Goal: Check status: Check status

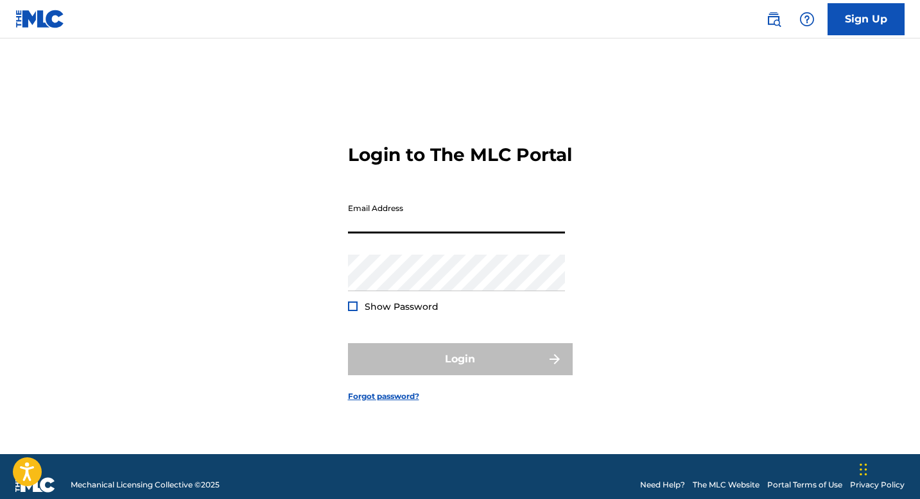
click at [388, 228] on input "Email Address" at bounding box center [456, 215] width 217 height 37
type input "[EMAIL_ADDRESS][DOMAIN_NAME]"
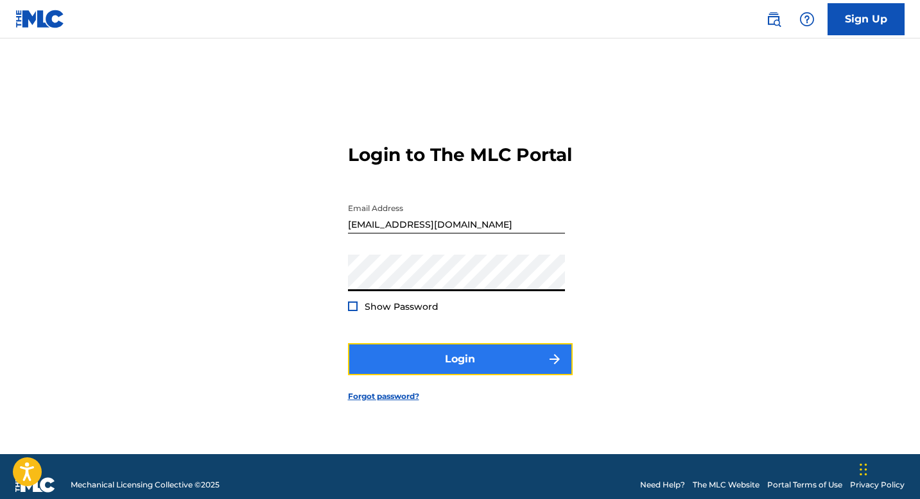
click at [438, 376] on button "Login" at bounding box center [460, 359] width 225 height 32
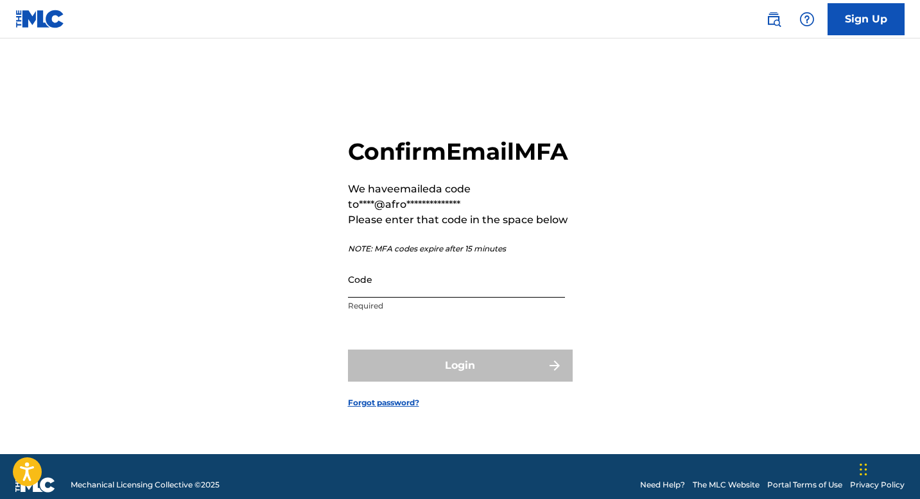
click at [368, 298] on input "Code" at bounding box center [456, 279] width 217 height 37
paste input "631642"
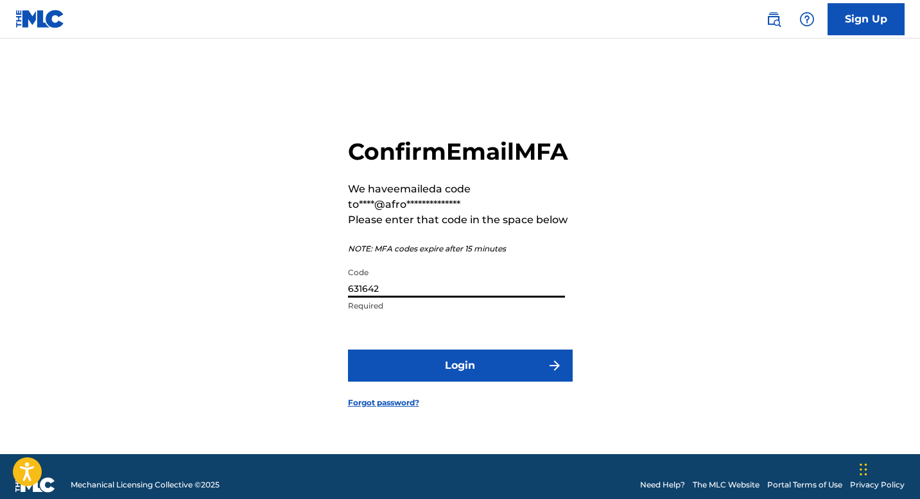
type input "631642"
click at [348, 350] on button "Login" at bounding box center [460, 366] width 225 height 32
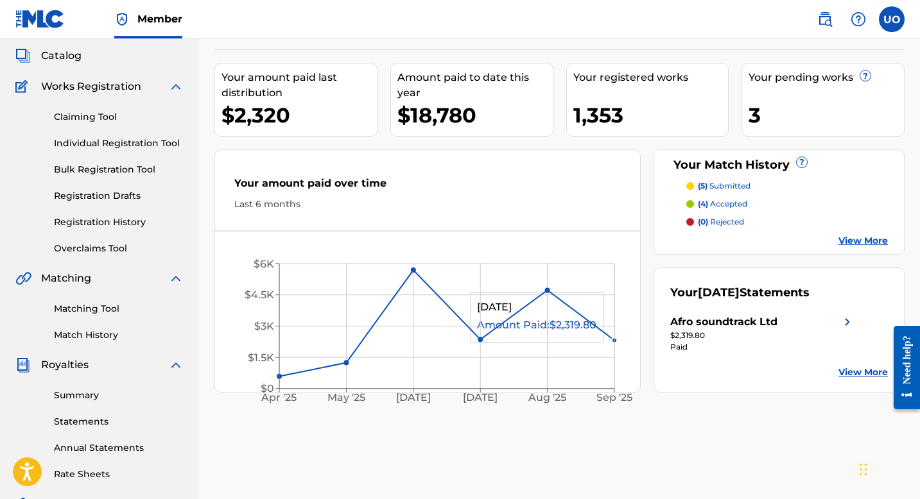
scroll to position [73, 0]
click at [108, 215] on link "Registration History" at bounding box center [119, 221] width 130 height 13
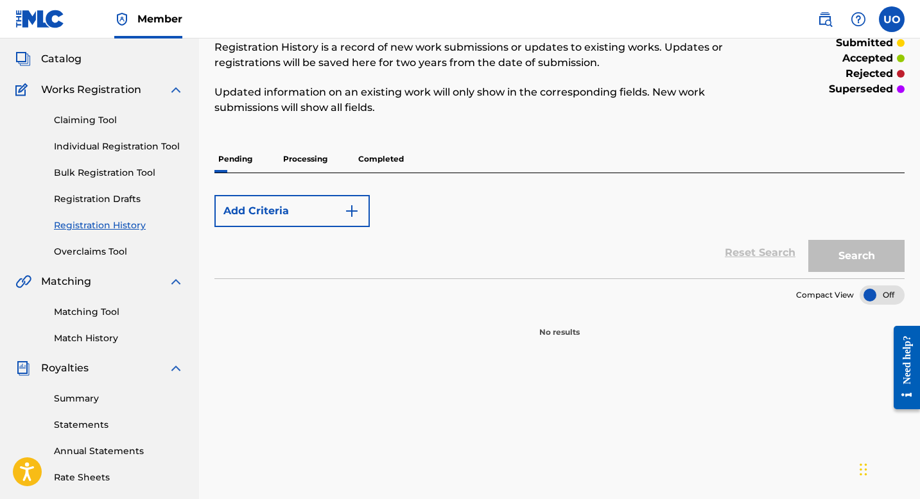
scroll to position [71, 0]
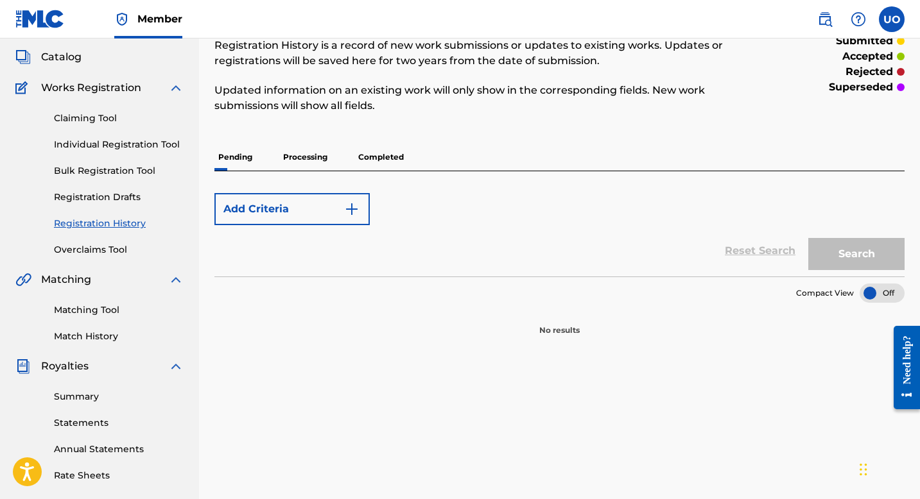
click at [309, 152] on p "Processing" at bounding box center [305, 157] width 52 height 27
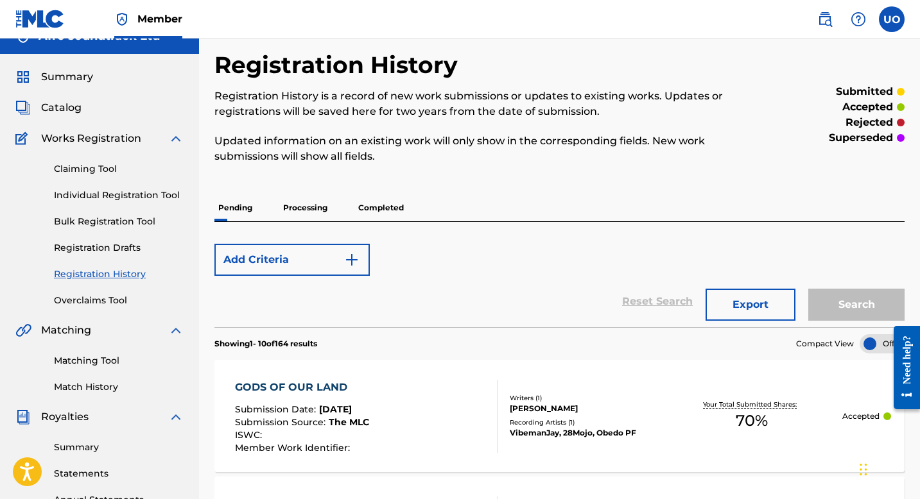
scroll to position [28, 0]
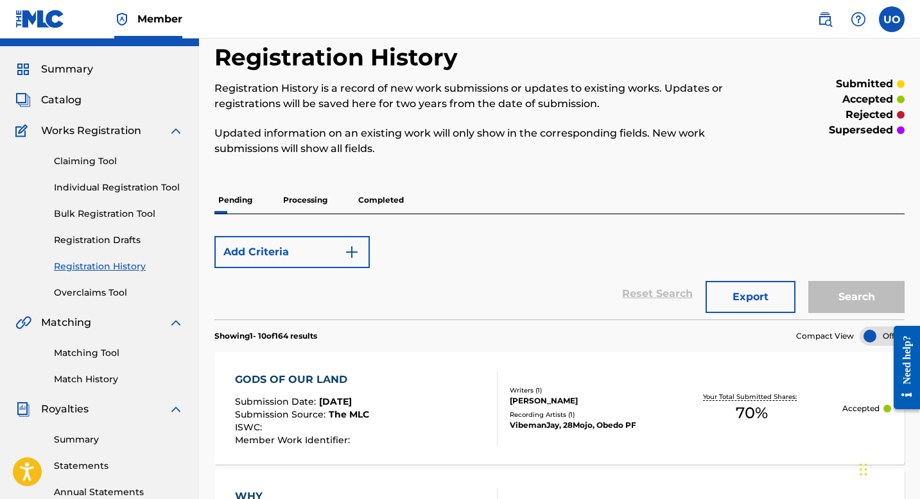
click at [380, 202] on p "Completed" at bounding box center [380, 200] width 53 height 27
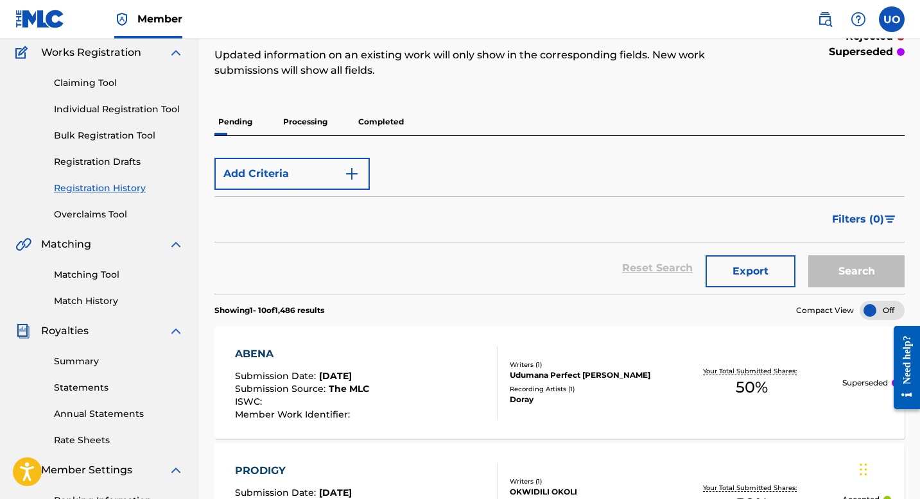
scroll to position [107, 0]
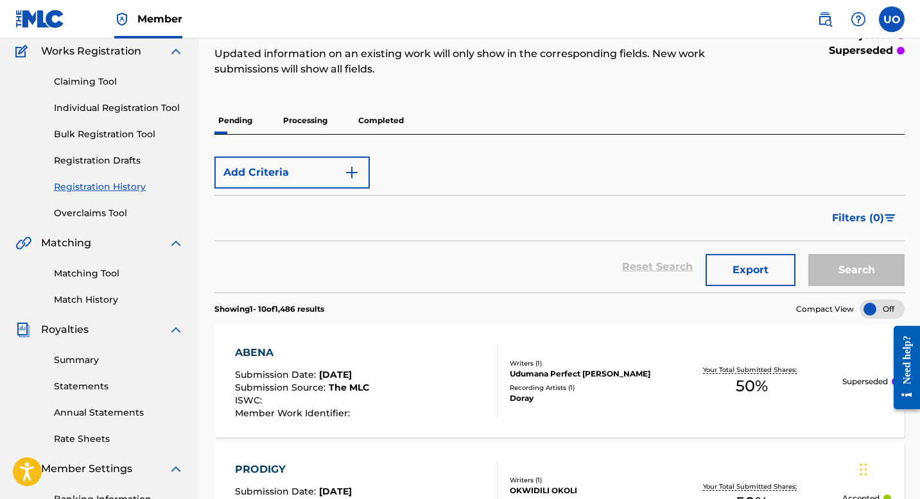
click at [304, 123] on p "Processing" at bounding box center [305, 120] width 52 height 27
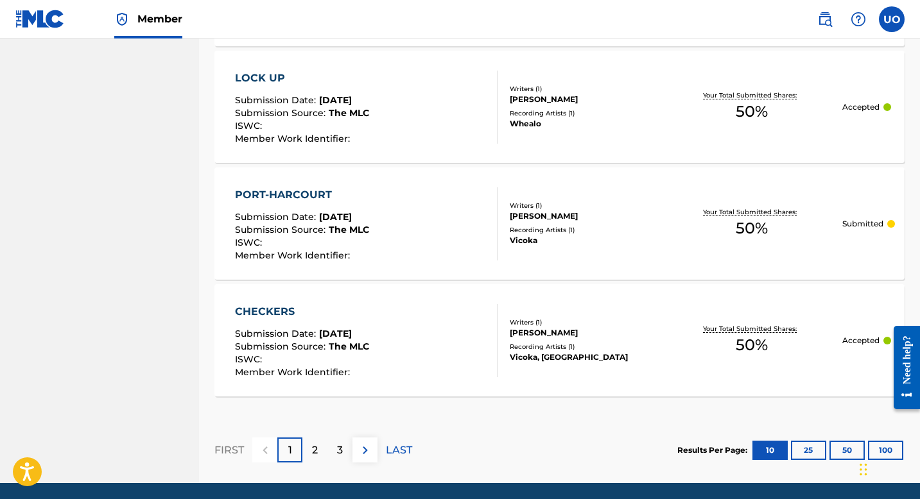
scroll to position [1148, 0]
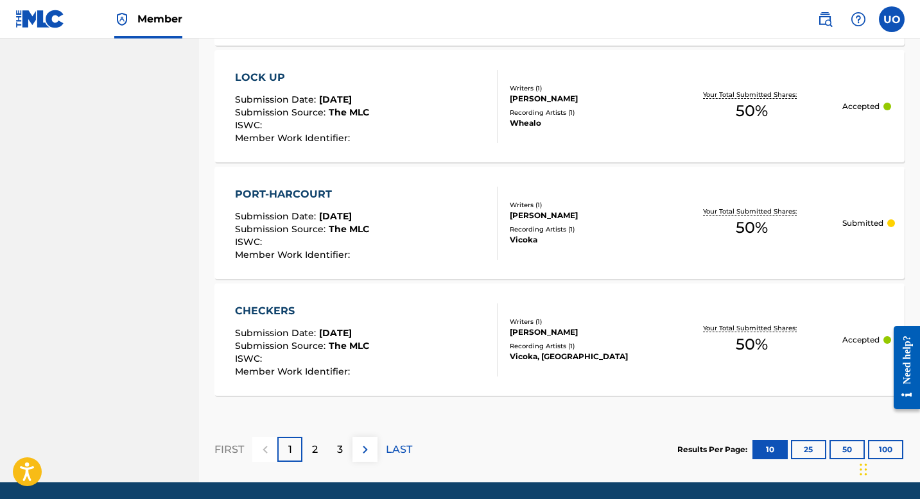
click at [360, 264] on div "PORT-HARCOURT Submission Date : [DATE] Submission Source : The MLC ISWC : Membe…" at bounding box center [559, 223] width 690 height 112
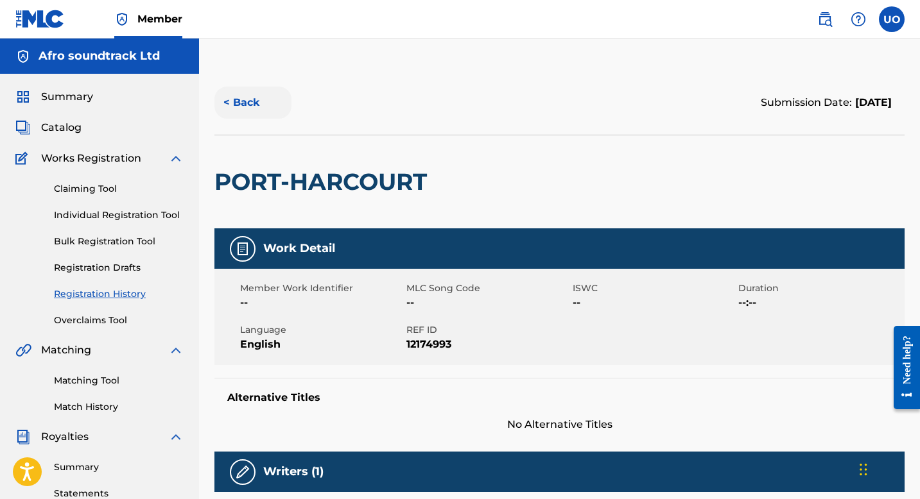
click at [242, 99] on button "< Back" at bounding box center [252, 103] width 77 height 32
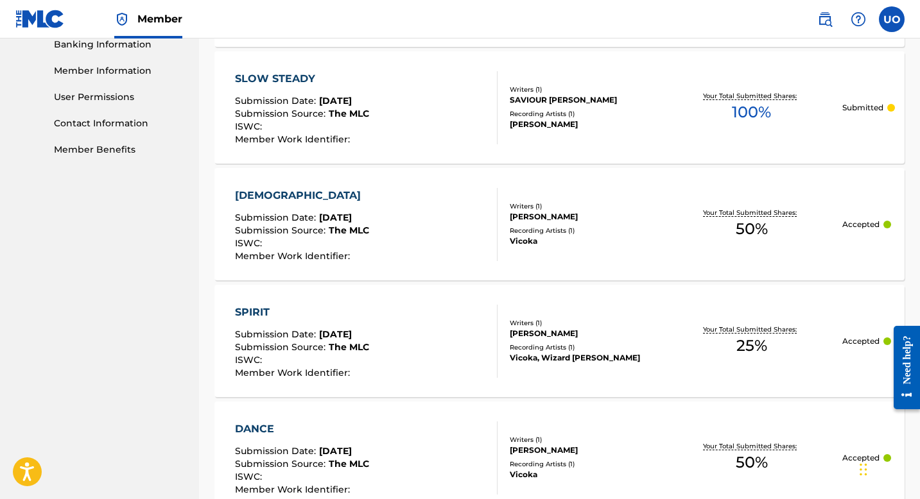
scroll to position [1193, 0]
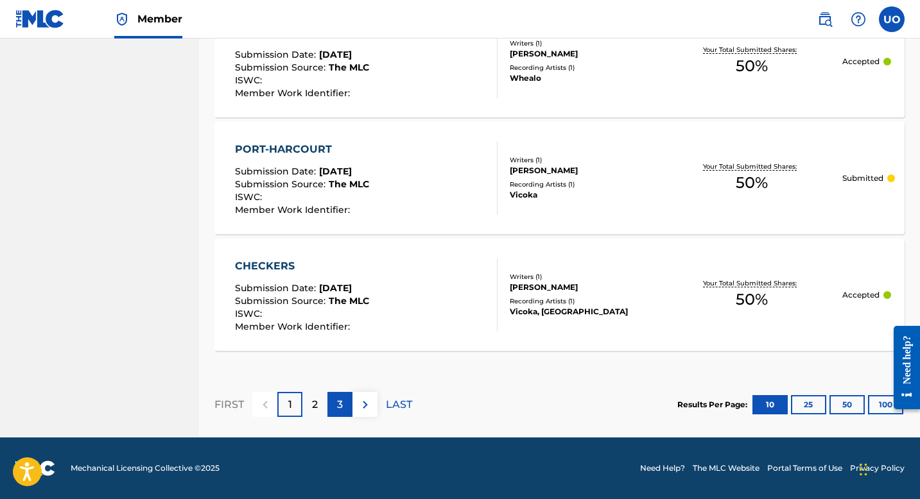
click at [342, 406] on p "3" at bounding box center [340, 404] width 6 height 15
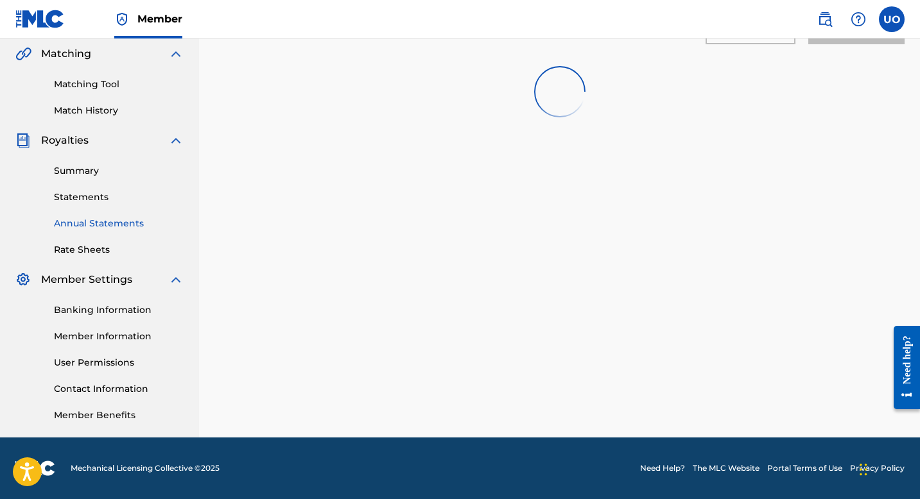
scroll to position [0, 0]
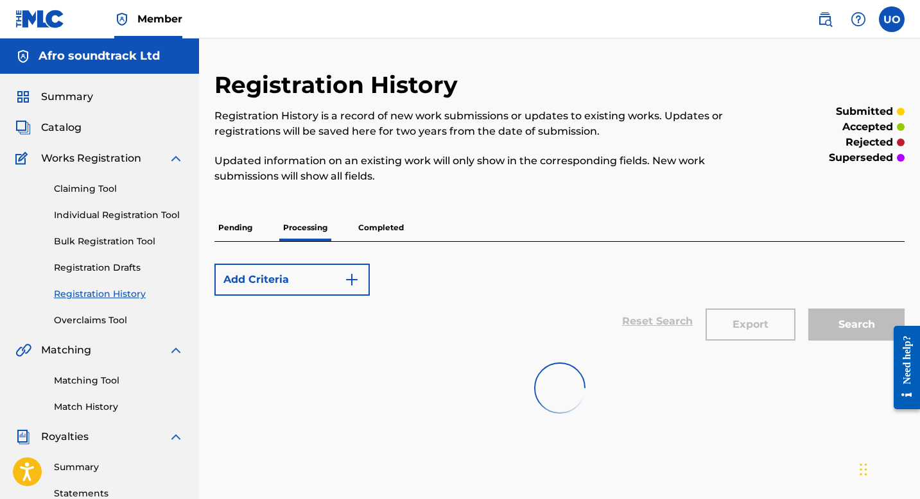
click at [376, 229] on p "Completed" at bounding box center [380, 227] width 53 height 27
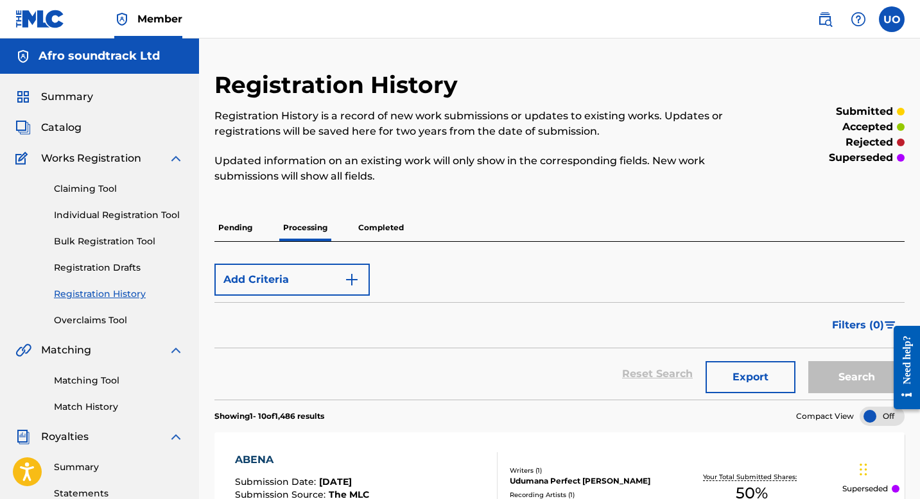
click at [374, 232] on p "Completed" at bounding box center [380, 227] width 53 height 27
click at [375, 223] on p "Completed" at bounding box center [380, 227] width 53 height 27
click at [377, 227] on p "Completed" at bounding box center [380, 227] width 53 height 27
click at [256, 223] on p "Pending" at bounding box center [235, 227] width 42 height 27
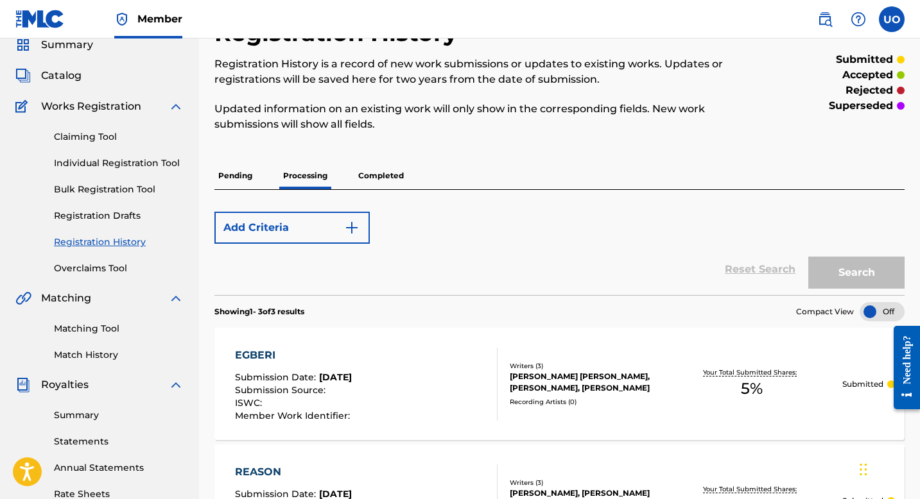
scroll to position [44, 0]
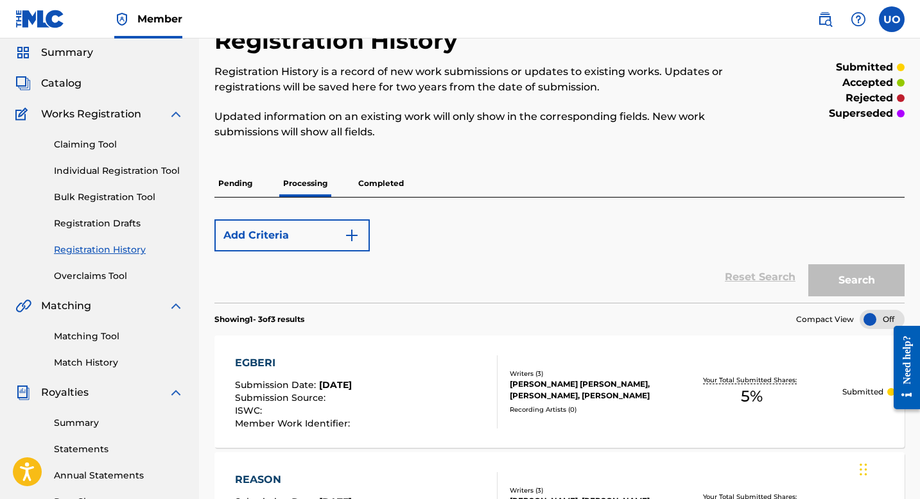
click at [385, 186] on p "Completed" at bounding box center [380, 183] width 53 height 27
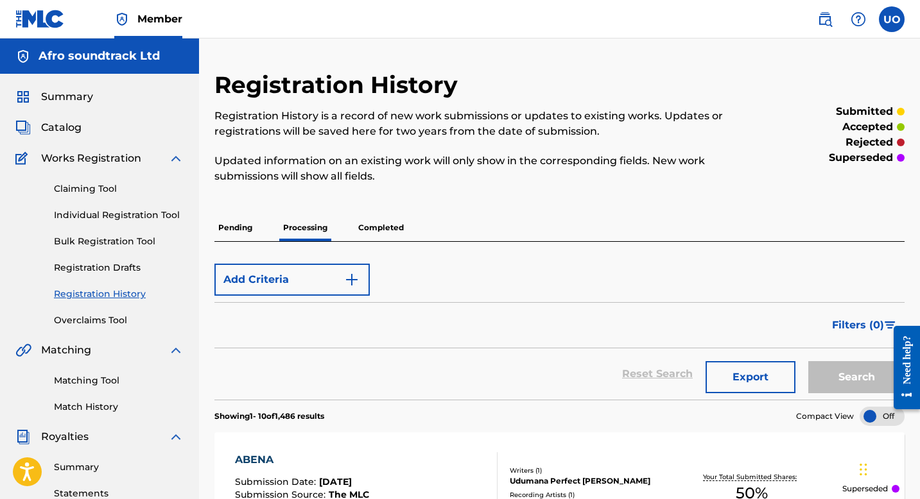
click at [311, 234] on p "Processing" at bounding box center [305, 227] width 52 height 27
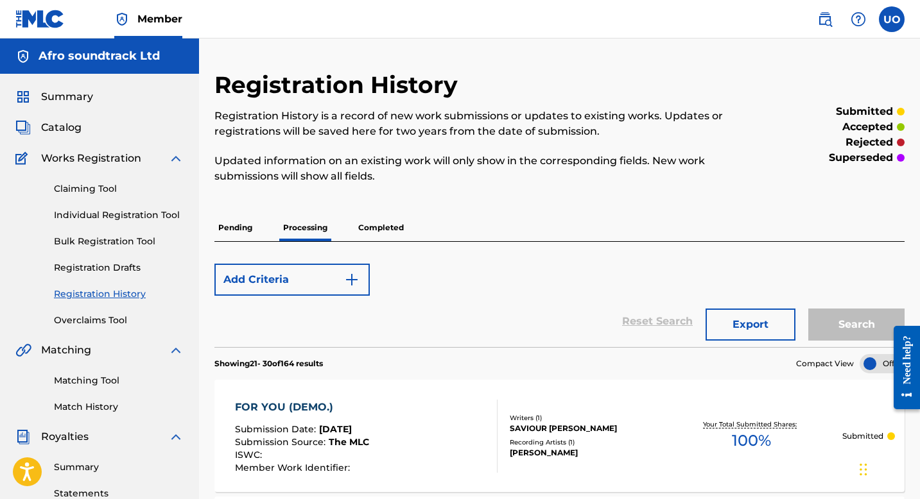
click at [383, 234] on p "Completed" at bounding box center [380, 227] width 53 height 27
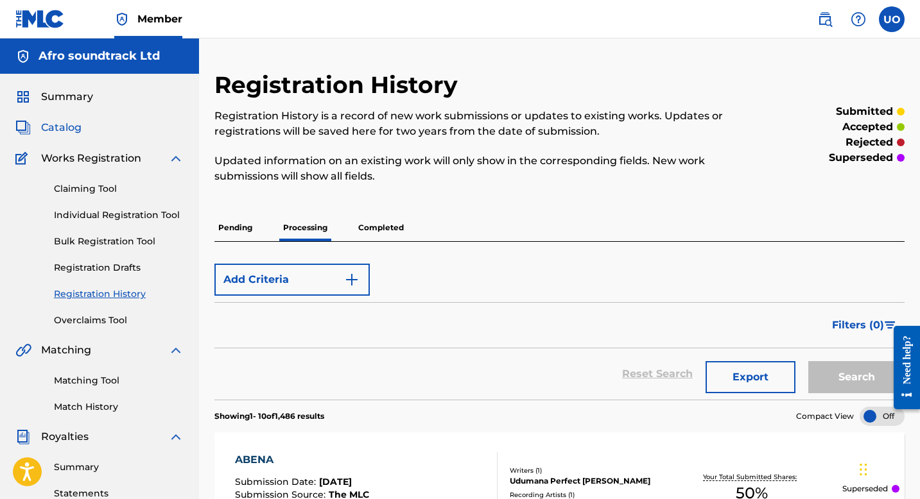
click at [69, 129] on span "Catalog" at bounding box center [61, 127] width 40 height 15
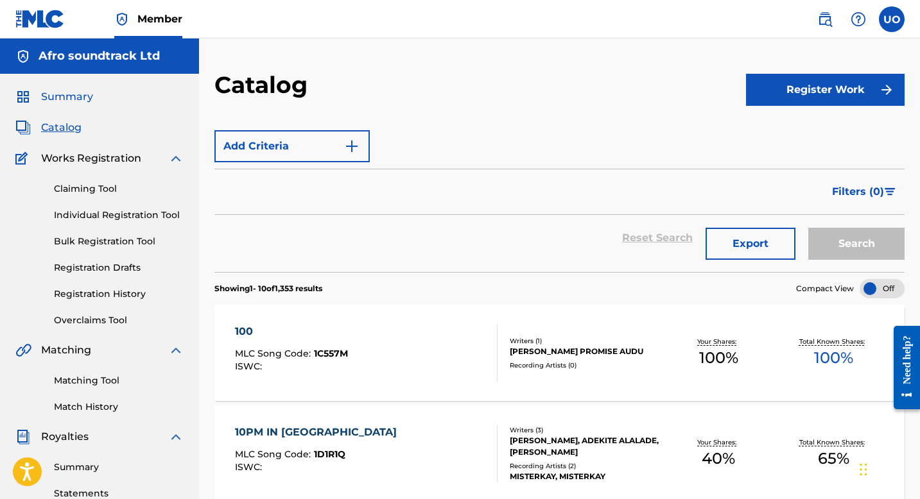
click at [60, 98] on span "Summary" at bounding box center [67, 96] width 52 height 15
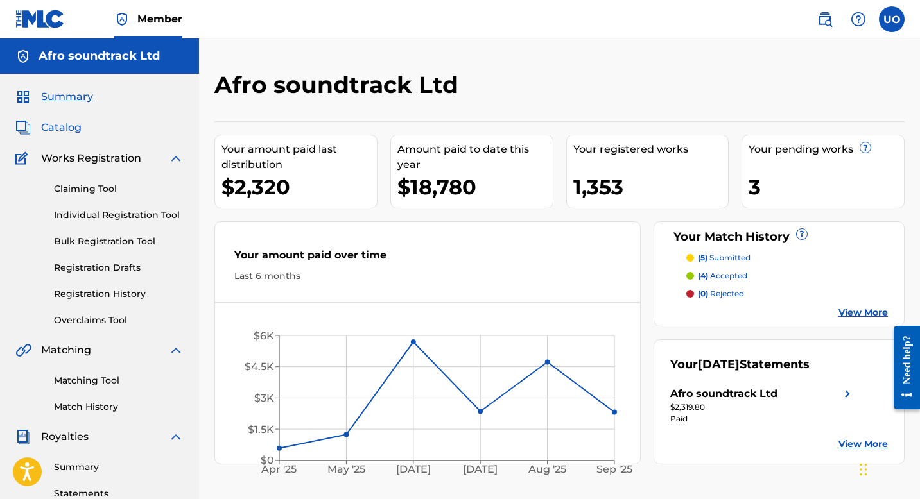
click at [65, 134] on span "Catalog" at bounding box center [61, 127] width 40 height 15
